Goal: Information Seeking & Learning: Check status

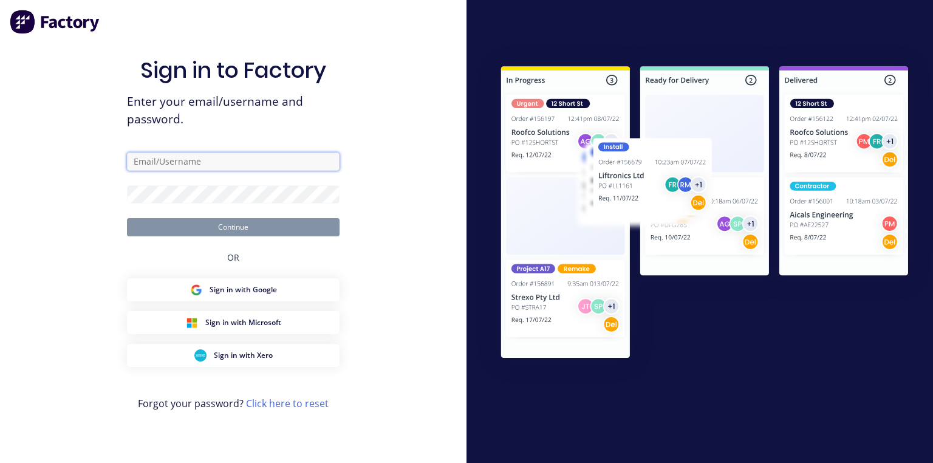
click at [248, 168] on input "text" at bounding box center [233, 161] width 213 height 18
type input "[PERSON_NAME][EMAIL_ADDRESS][DOMAIN_NAME]"
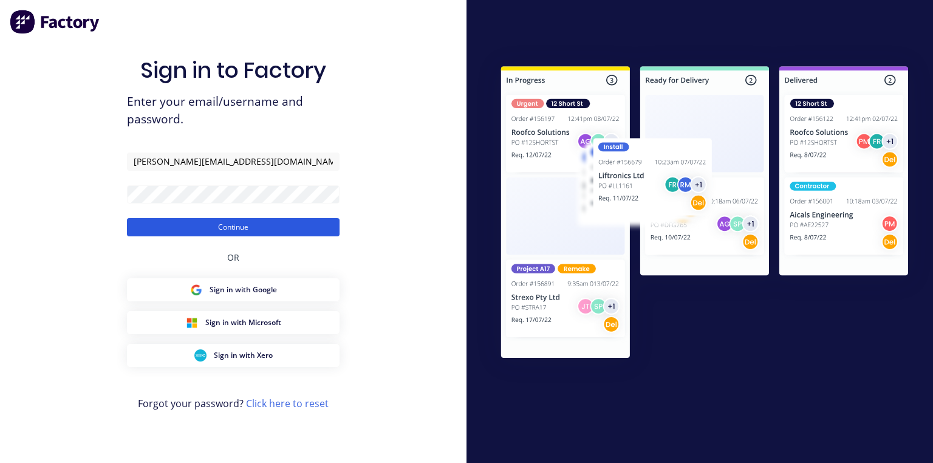
click at [316, 226] on button "Continue" at bounding box center [233, 227] width 213 height 18
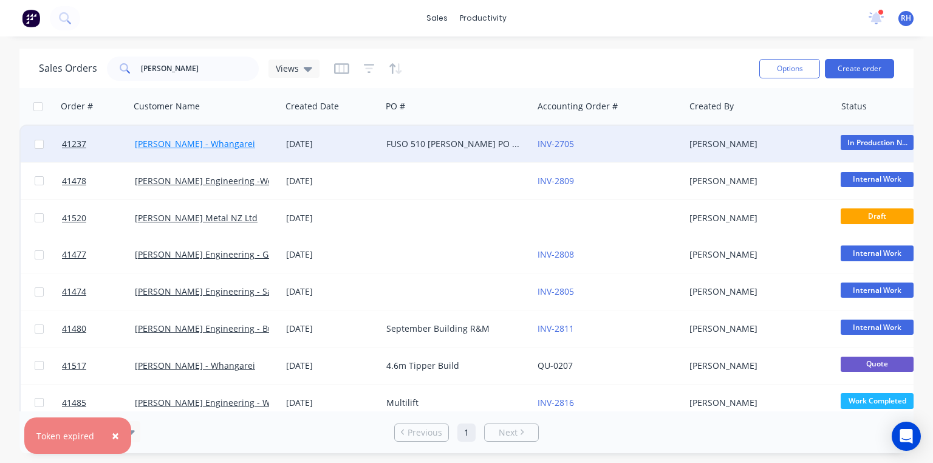
click at [214, 141] on link "[PERSON_NAME] - Whangarei" at bounding box center [195, 144] width 120 height 12
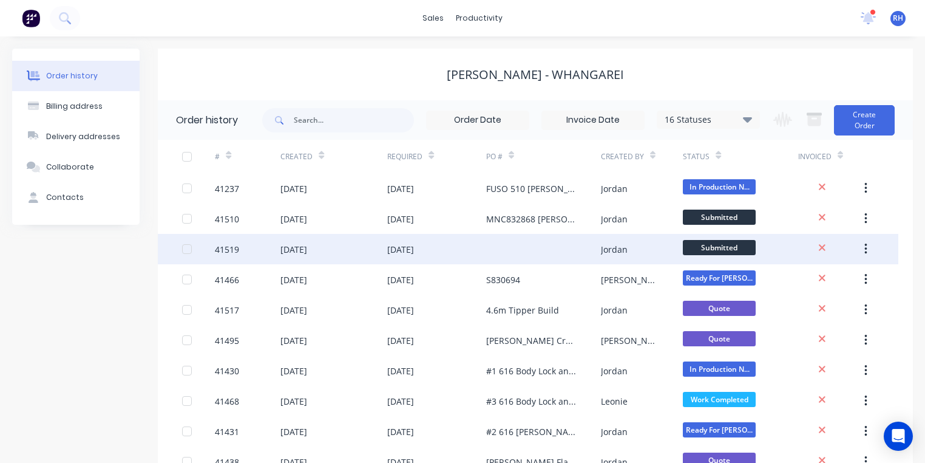
click at [249, 249] on div "41519" at bounding box center [248, 249] width 66 height 30
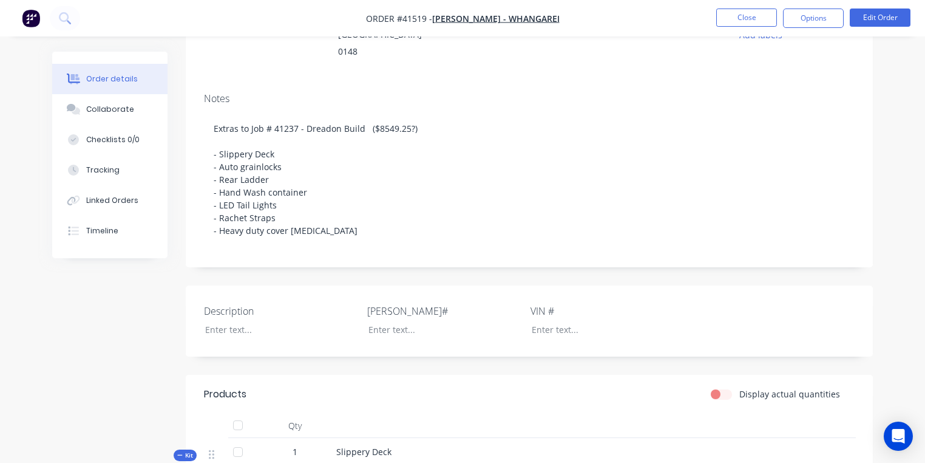
scroll to position [192, 0]
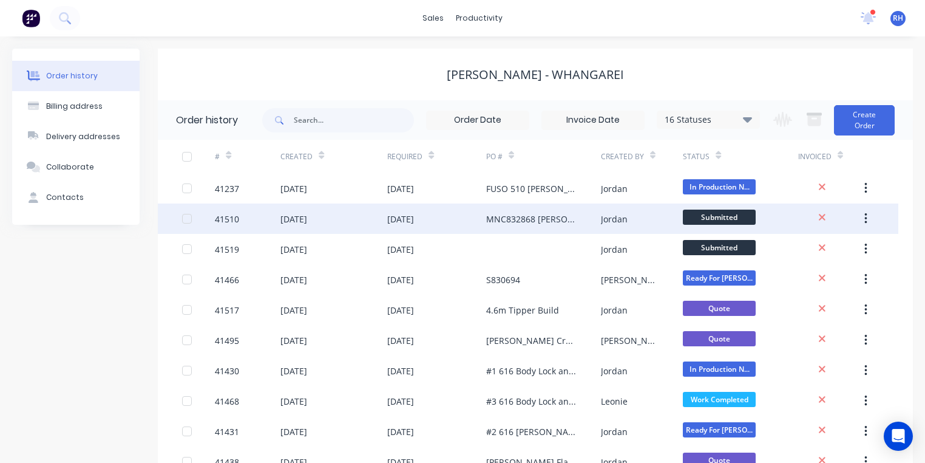
click at [513, 217] on div "MNC832868 [PERSON_NAME] 816" at bounding box center [531, 219] width 90 height 13
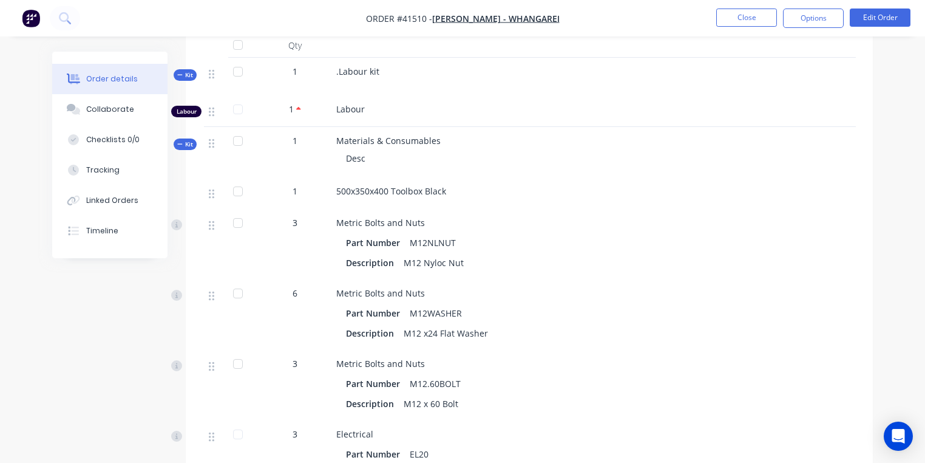
scroll to position [624, 0]
click at [118, 169] on button "Tracking" at bounding box center [109, 170] width 115 height 30
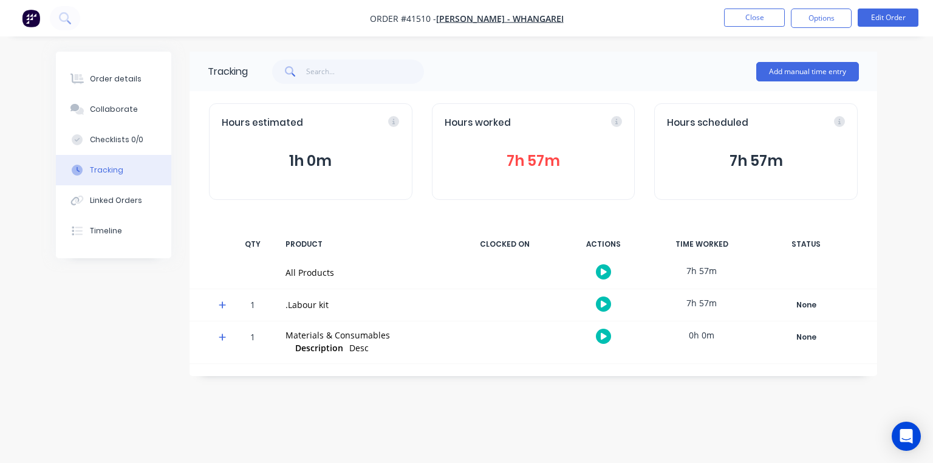
click at [222, 337] on icon at bounding box center [222, 336] width 7 height 7
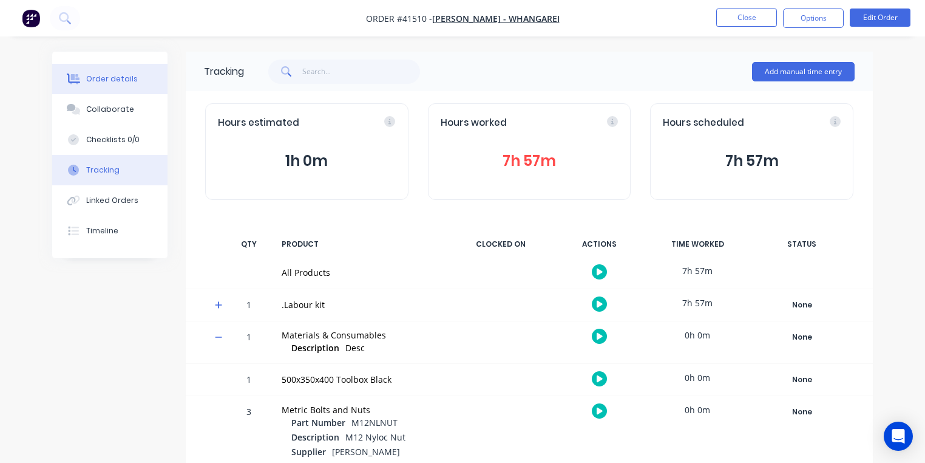
click at [126, 75] on div "Order details" at bounding box center [112, 78] width 52 height 11
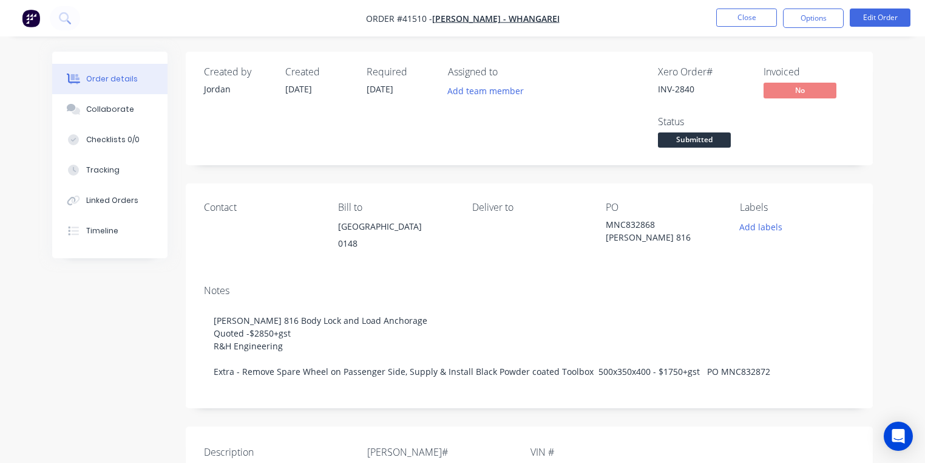
click at [679, 89] on div "INV-2840" at bounding box center [703, 89] width 91 height 13
click at [114, 232] on div "Timeline" at bounding box center [102, 230] width 32 height 11
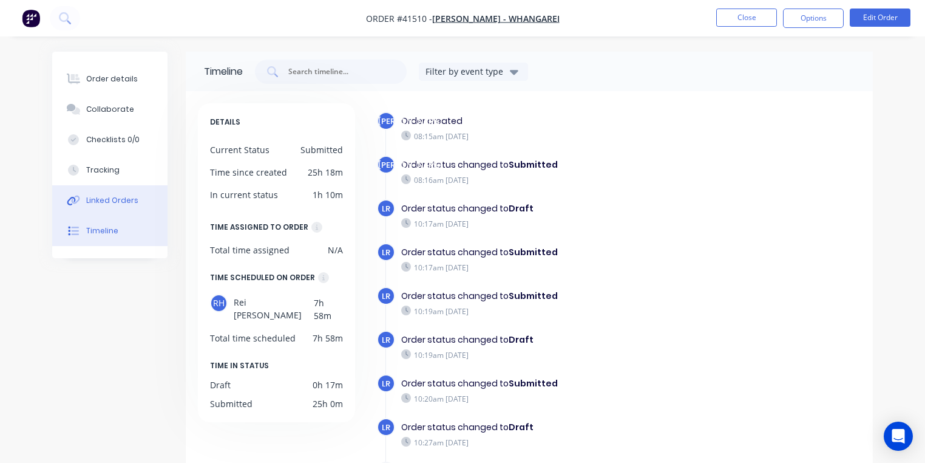
click at [122, 203] on div "Linked Orders" at bounding box center [112, 200] width 52 height 11
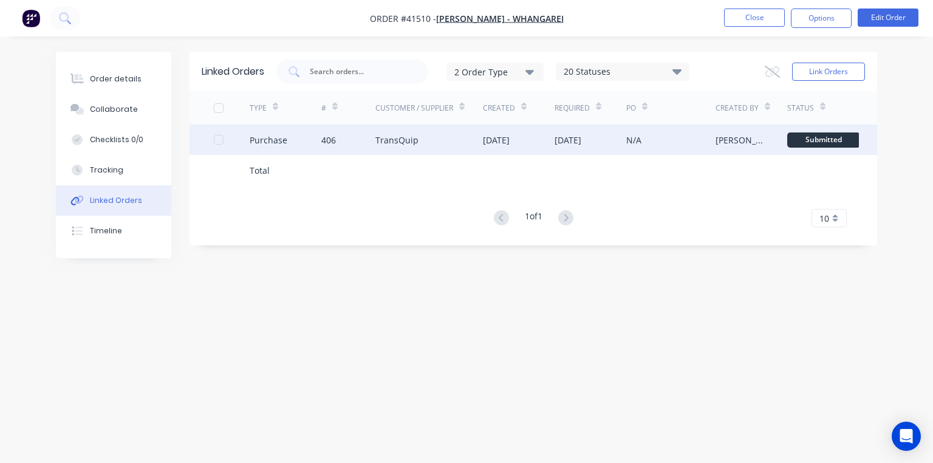
click at [400, 139] on div "TransQuip" at bounding box center [396, 140] width 43 height 13
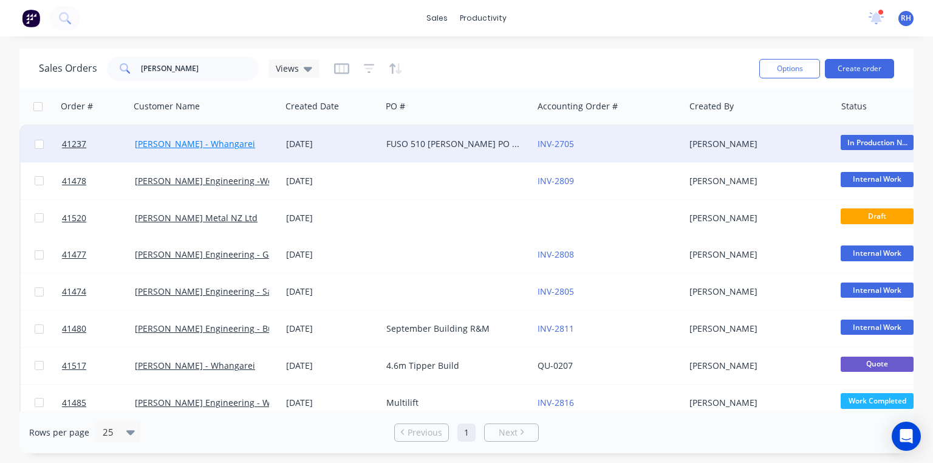
click at [216, 145] on link "[PERSON_NAME] - Whangarei" at bounding box center [195, 144] width 120 height 12
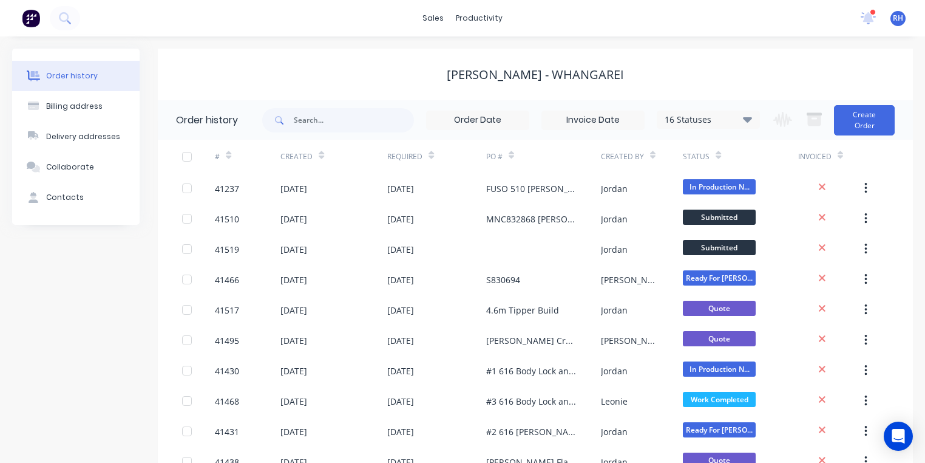
click at [35, 19] on img at bounding box center [31, 18] width 18 height 18
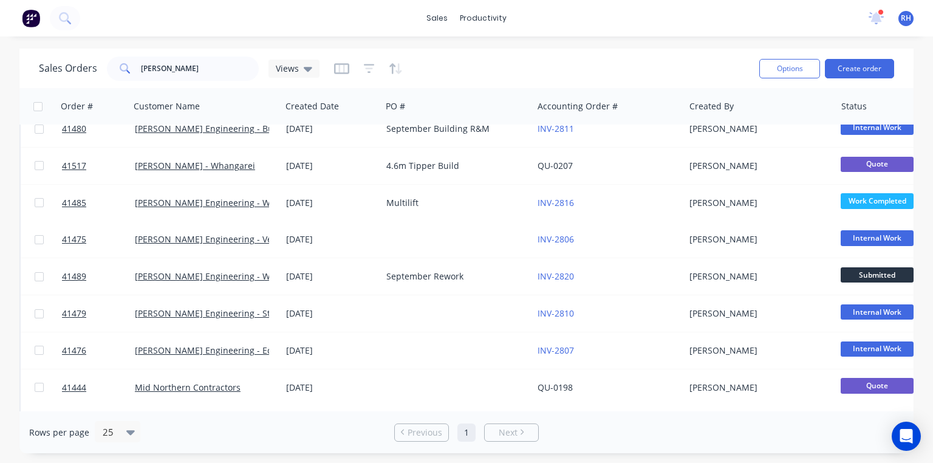
scroll to position [201, 0]
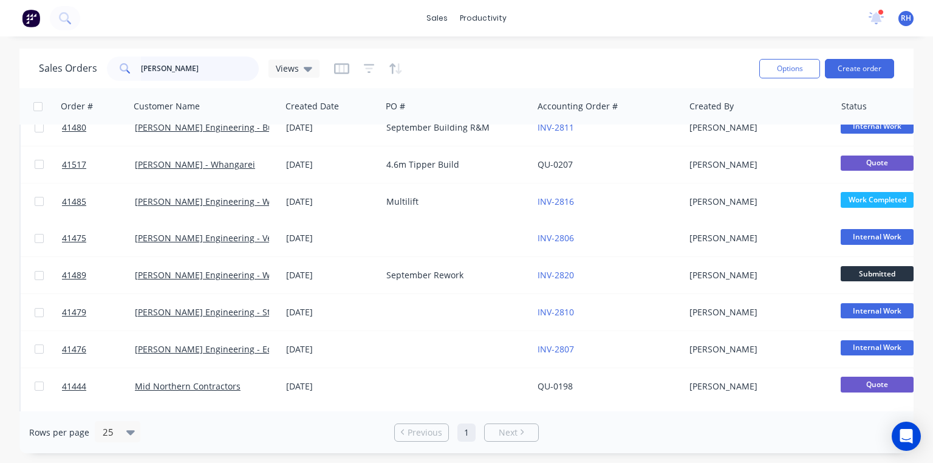
click at [236, 67] on input "[PERSON_NAME]" at bounding box center [200, 68] width 118 height 24
type input "m"
click at [642, 22] on div "sales productivity sales Sales Orders Customers Price Level Manager productivit…" at bounding box center [466, 18] width 933 height 36
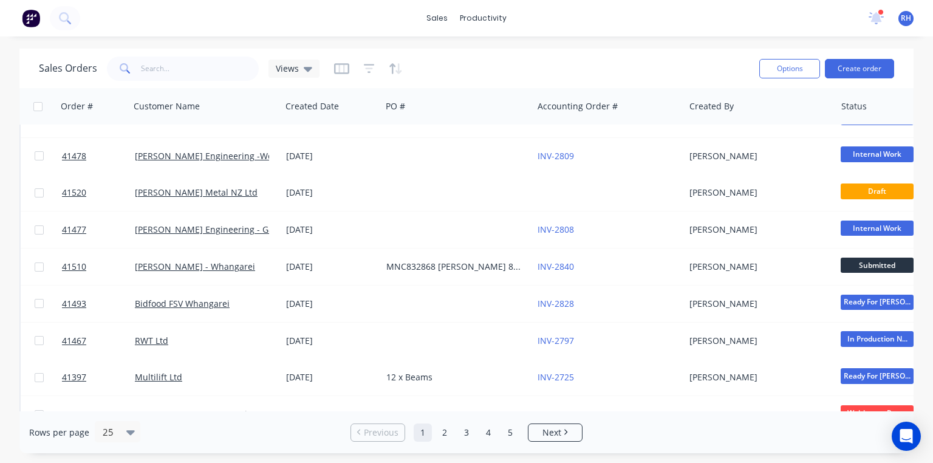
scroll to position [63, 0]
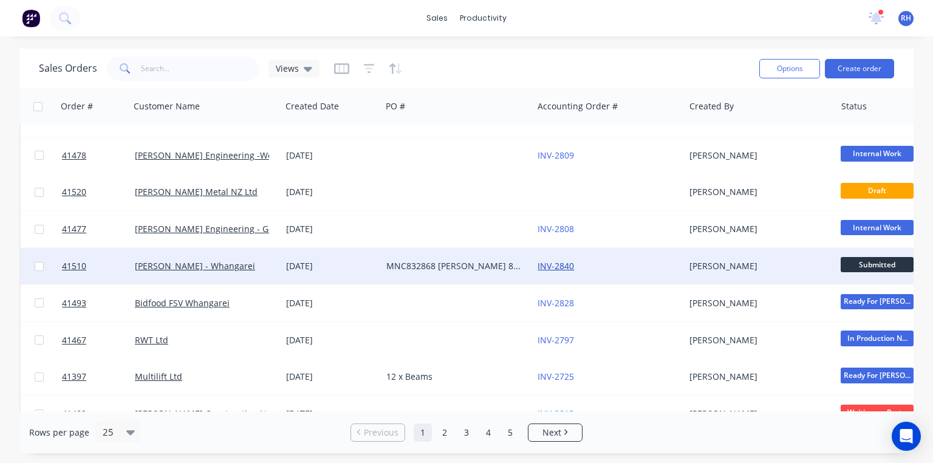
click at [566, 262] on link "INV-2840" at bounding box center [555, 266] width 36 height 12
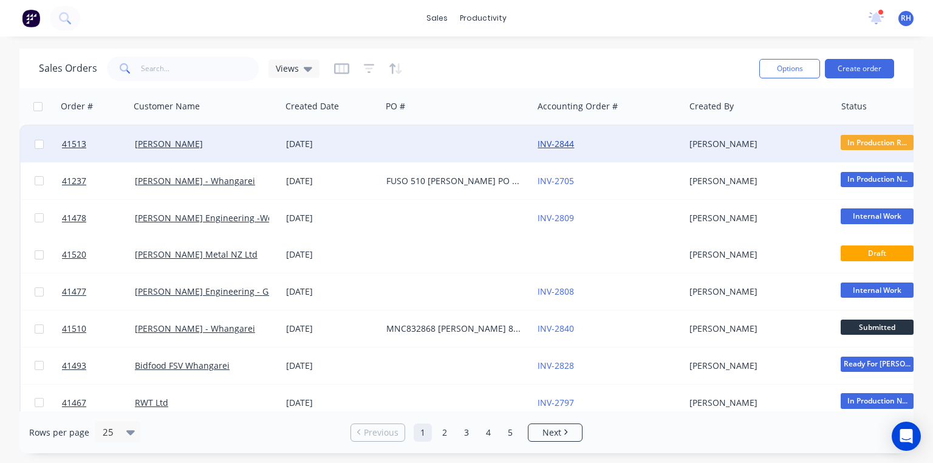
click at [559, 141] on link "INV-2844" at bounding box center [555, 144] width 36 height 12
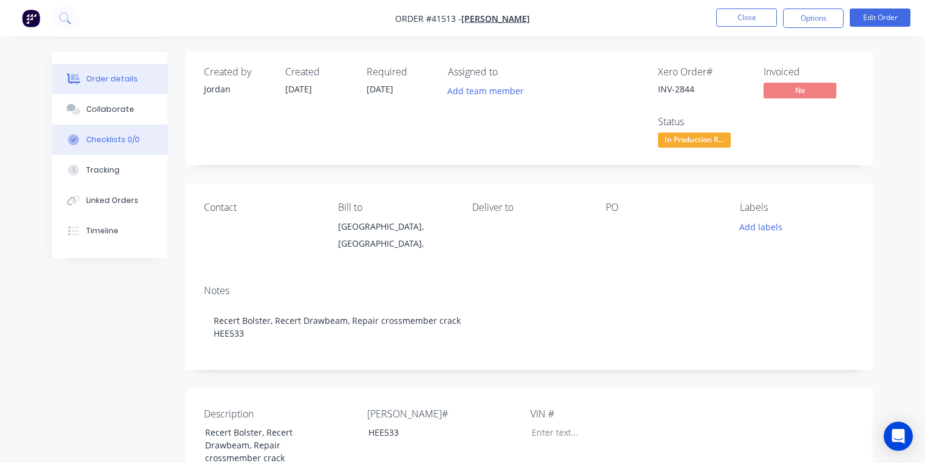
click at [132, 140] on div "Checklists 0/0" at bounding box center [112, 139] width 53 height 11
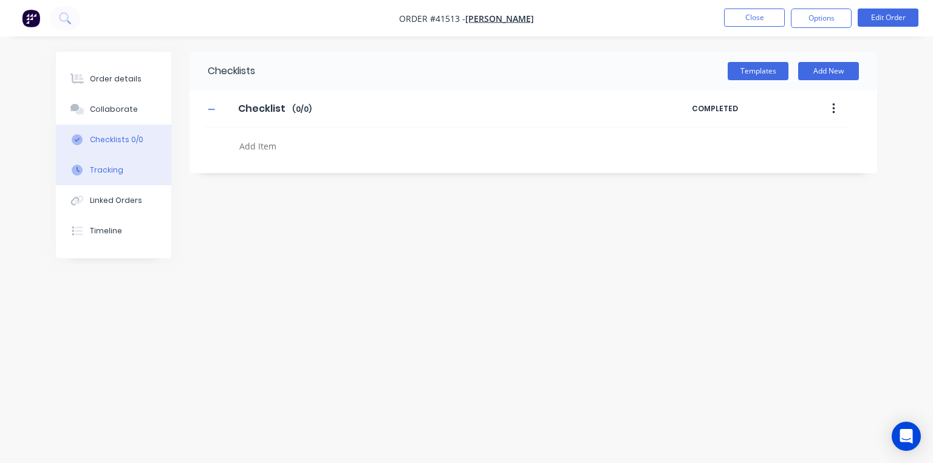
click at [124, 169] on button "Tracking" at bounding box center [113, 170] width 115 height 30
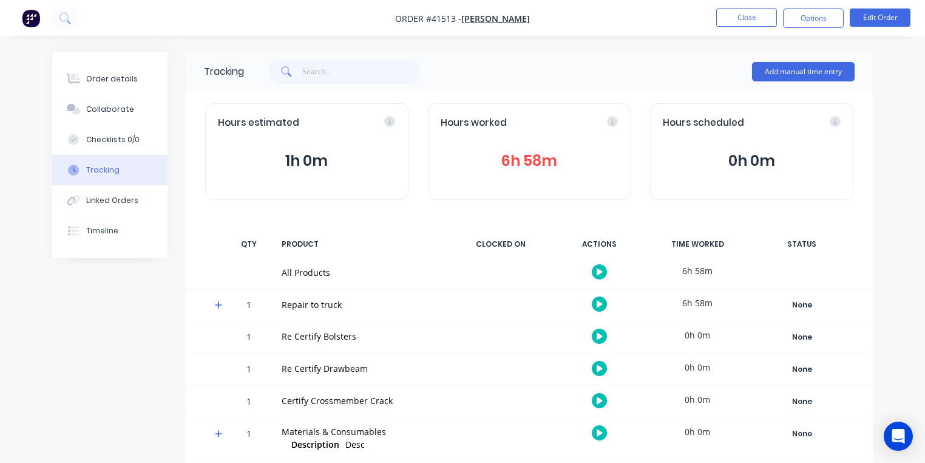
click at [42, 22] on button "button" at bounding box center [31, 18] width 26 height 19
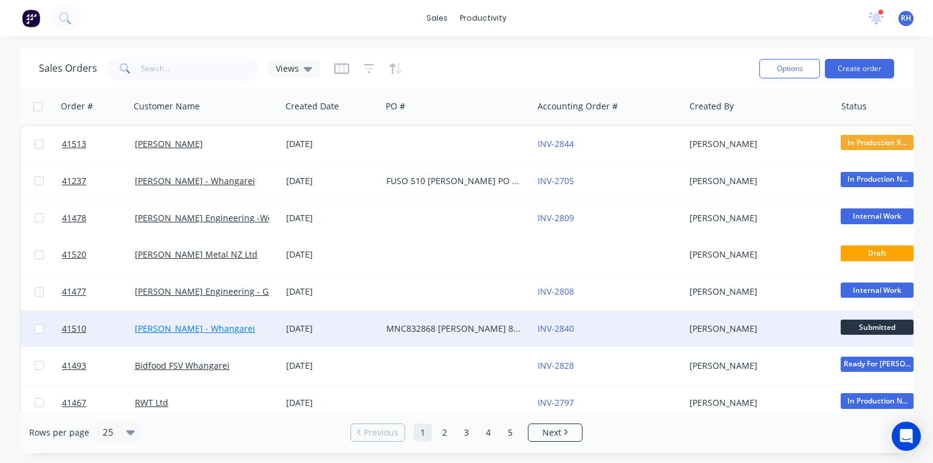
click at [237, 329] on link "[PERSON_NAME] - Whangarei" at bounding box center [195, 328] width 120 height 12
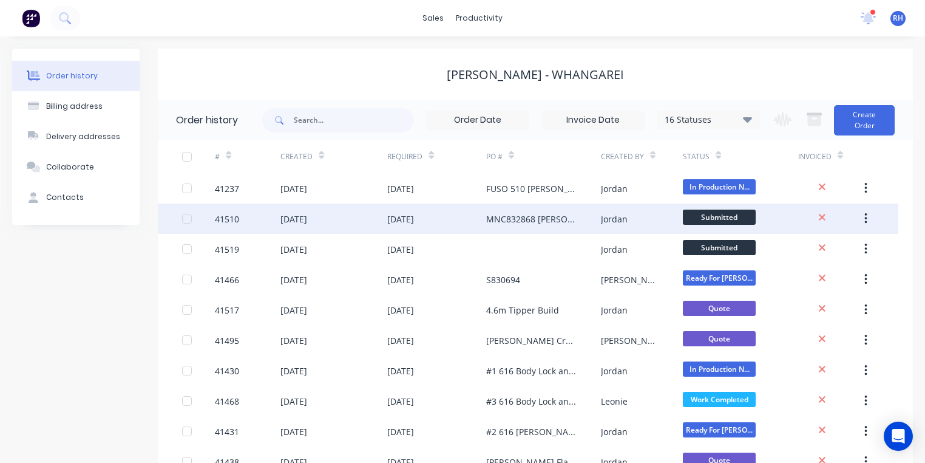
click at [404, 226] on div "[DATE]" at bounding box center [436, 218] width 98 height 30
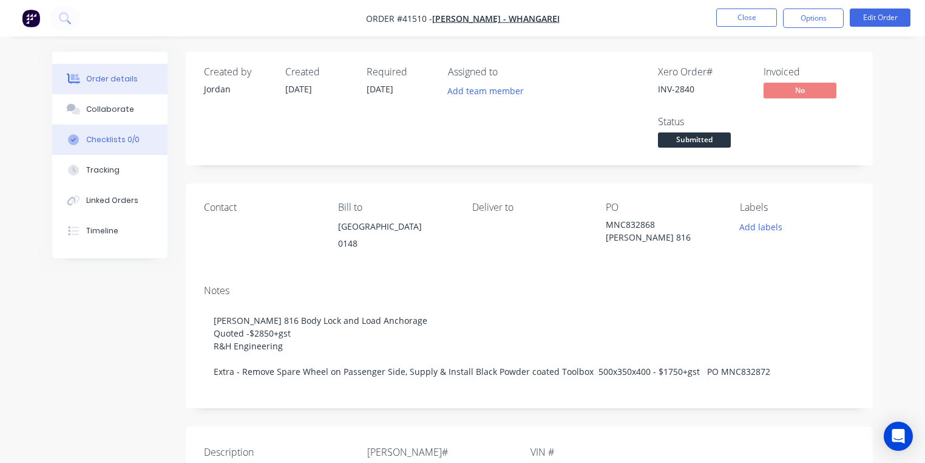
click at [126, 141] on div "Checklists 0/0" at bounding box center [112, 139] width 53 height 11
type textarea "x"
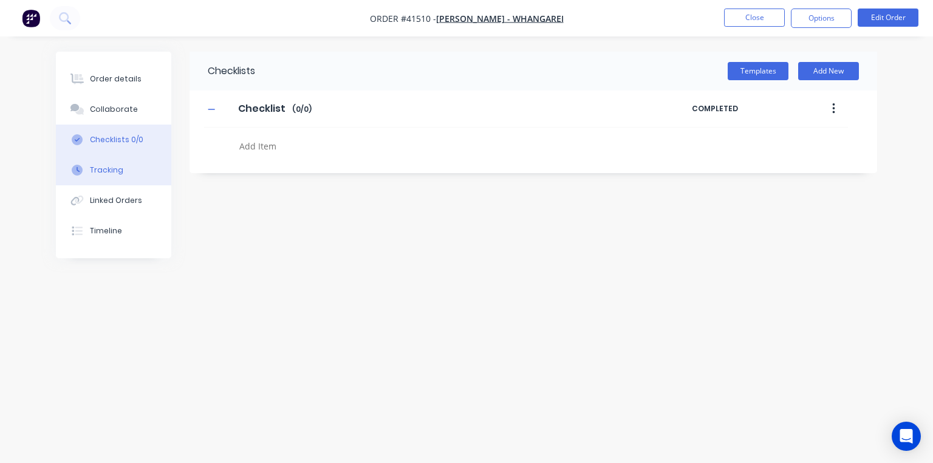
click at [120, 179] on button "Tracking" at bounding box center [113, 170] width 115 height 30
